Goal: Check status: Check status

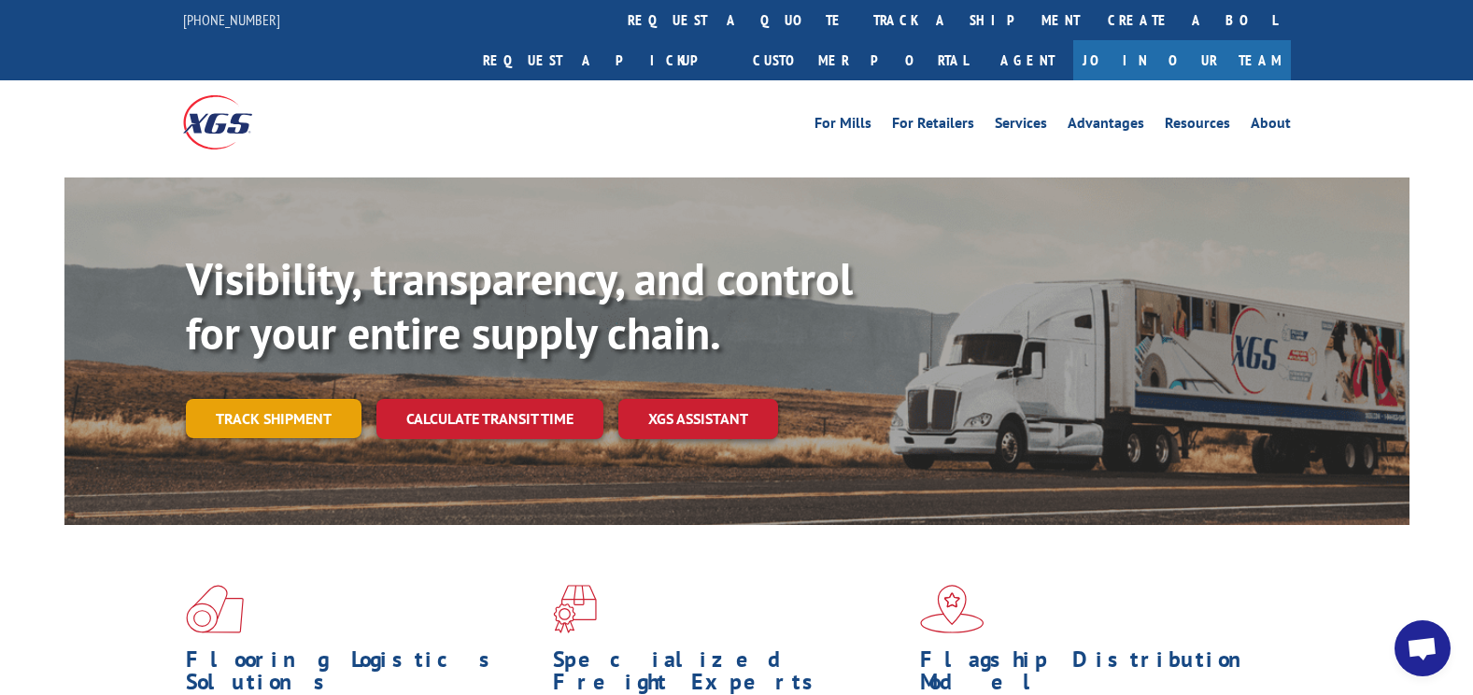
click at [316, 399] on link "Track shipment" at bounding box center [274, 418] width 176 height 39
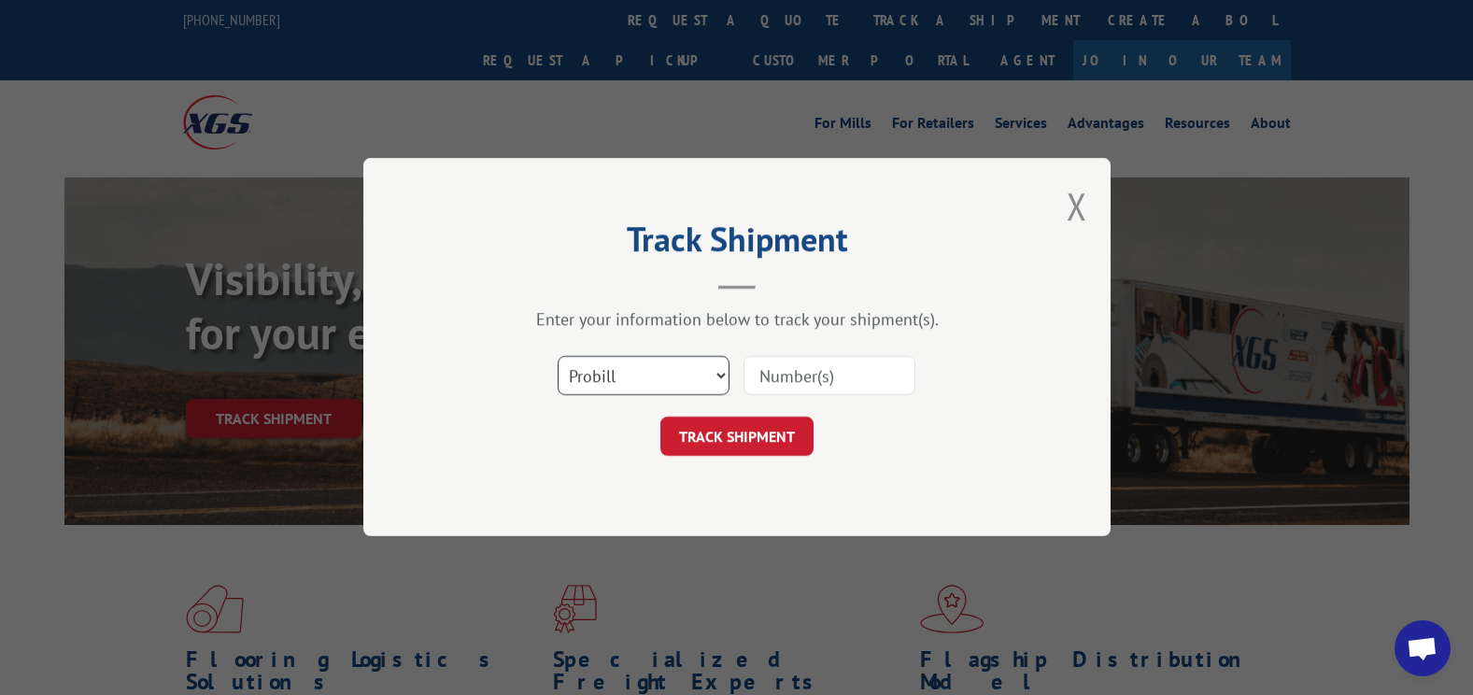
click at [647, 369] on select "Select category... Probill BOL PO" at bounding box center [644, 376] width 172 height 39
select select "bol"
click at [558, 357] on select "Select category... Probill BOL PO" at bounding box center [644, 376] width 172 height 39
click at [780, 386] on input at bounding box center [829, 376] width 172 height 39
paste input "298364493"
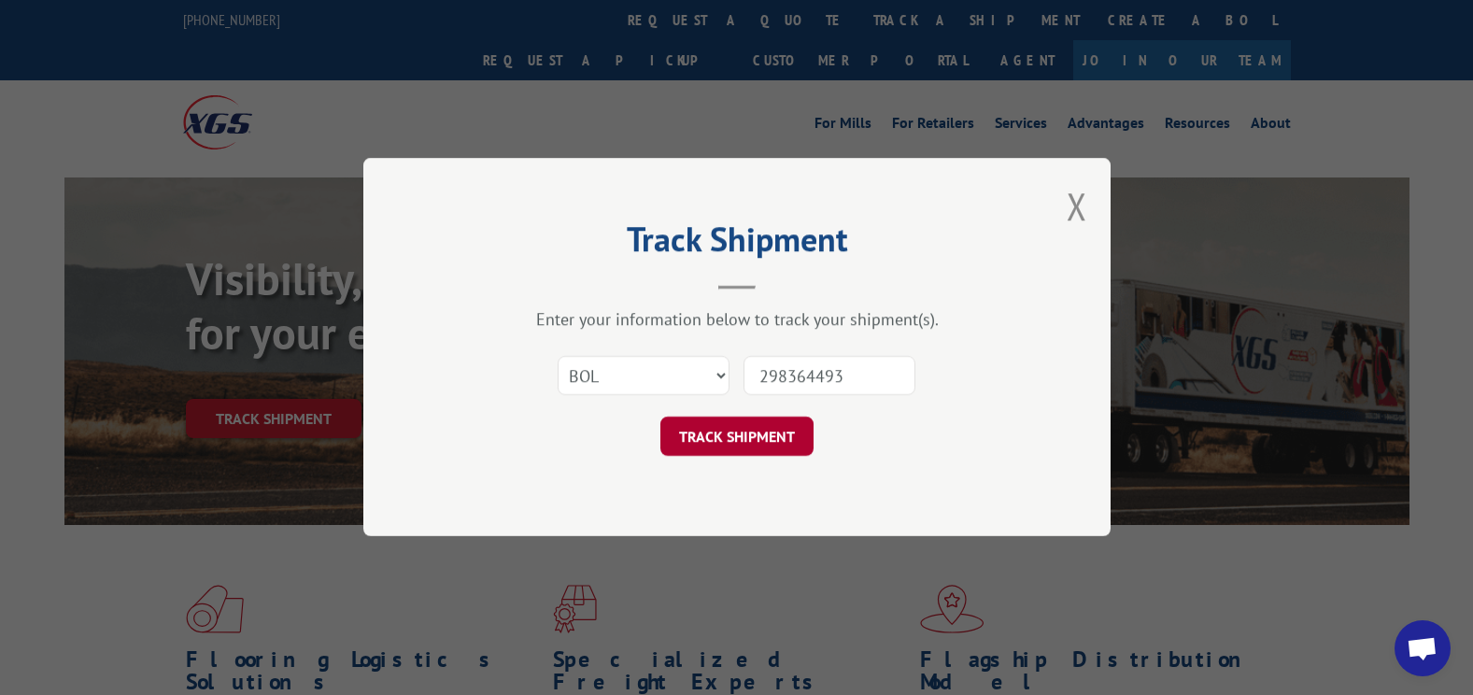
type input "298364493"
click at [760, 432] on button "TRACK SHIPMENT" at bounding box center [736, 436] width 153 height 39
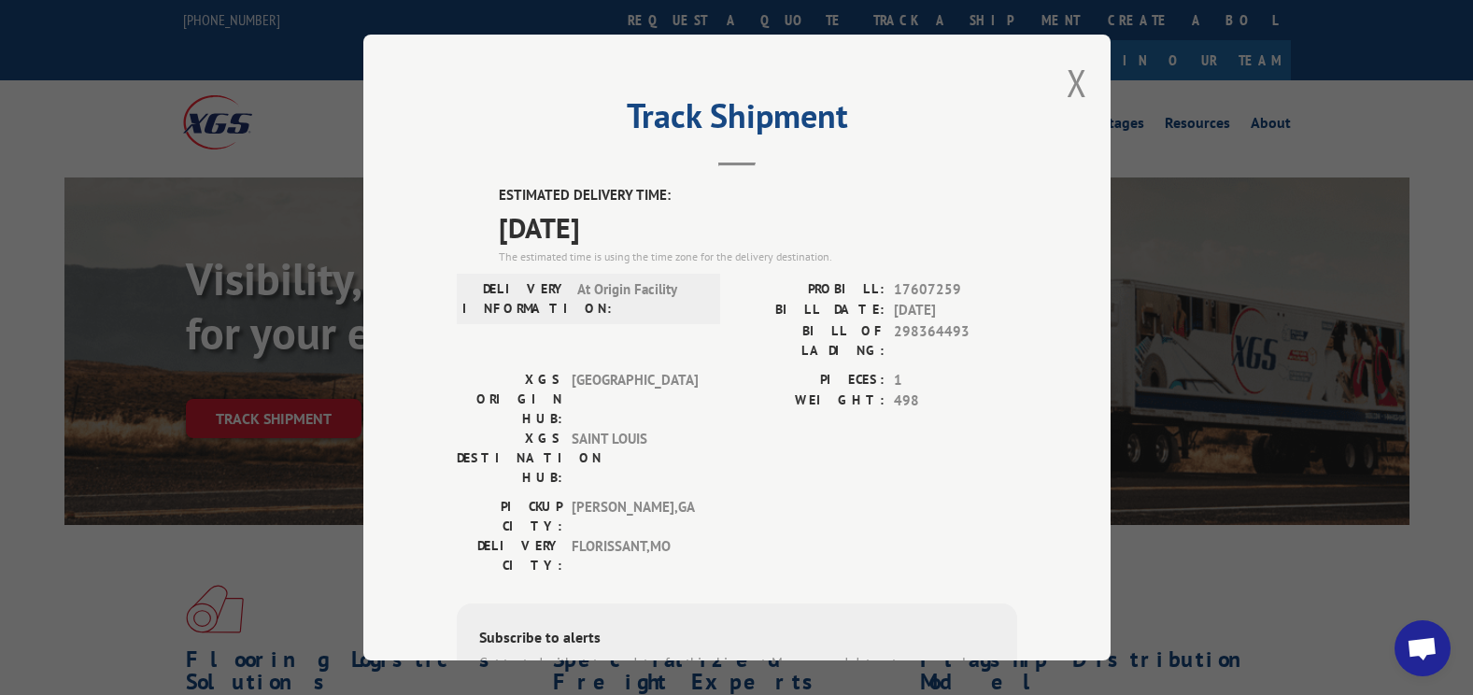
click at [1264, 601] on div "Track Shipment ESTIMATED DELIVERY TIME: [DATE] The estimated time is using the …" at bounding box center [736, 347] width 1473 height 695
